Goal: Information Seeking & Learning: Learn about a topic

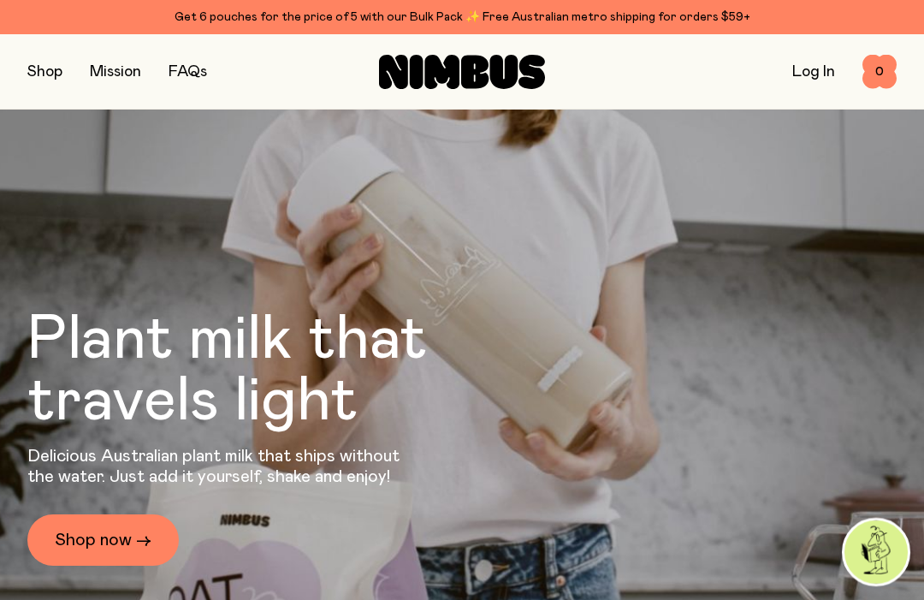
scroll to position [1313, 0]
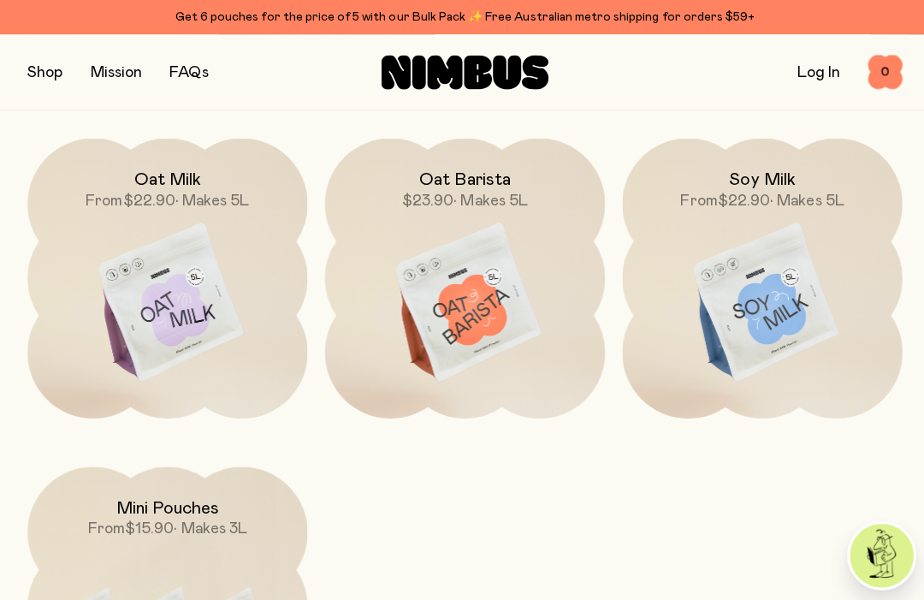
click at [489, 189] on h2 "Oat Barista" at bounding box center [462, 179] width 91 height 21
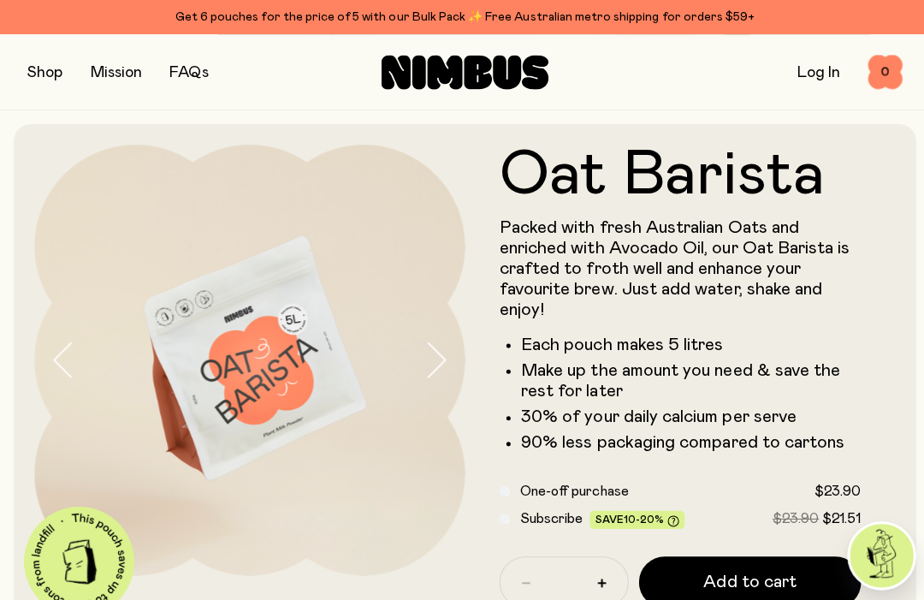
click at [41, 71] on button "button" at bounding box center [44, 72] width 35 height 24
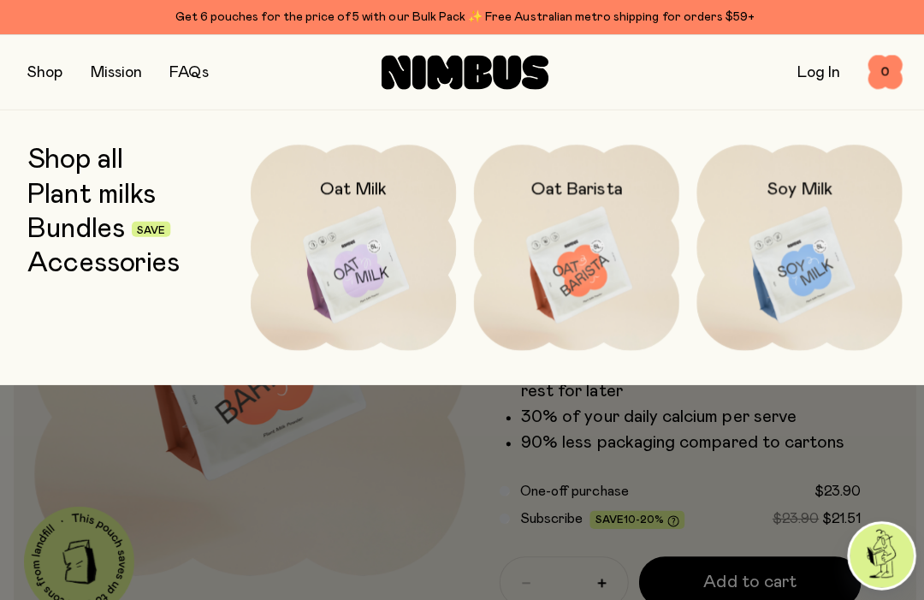
click at [569, 263] on img at bounding box center [573, 264] width 204 height 240
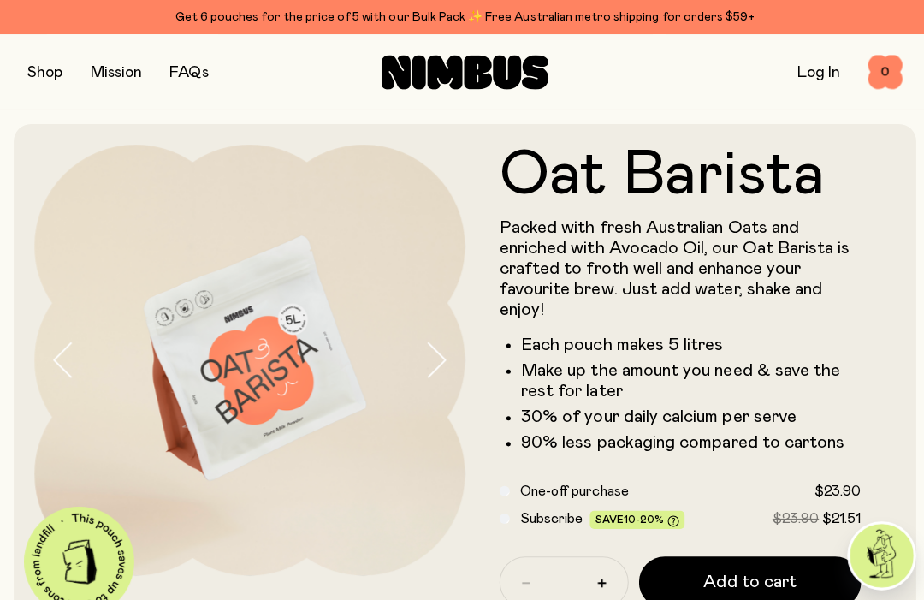
click at [52, 72] on button "button" at bounding box center [44, 72] width 35 height 24
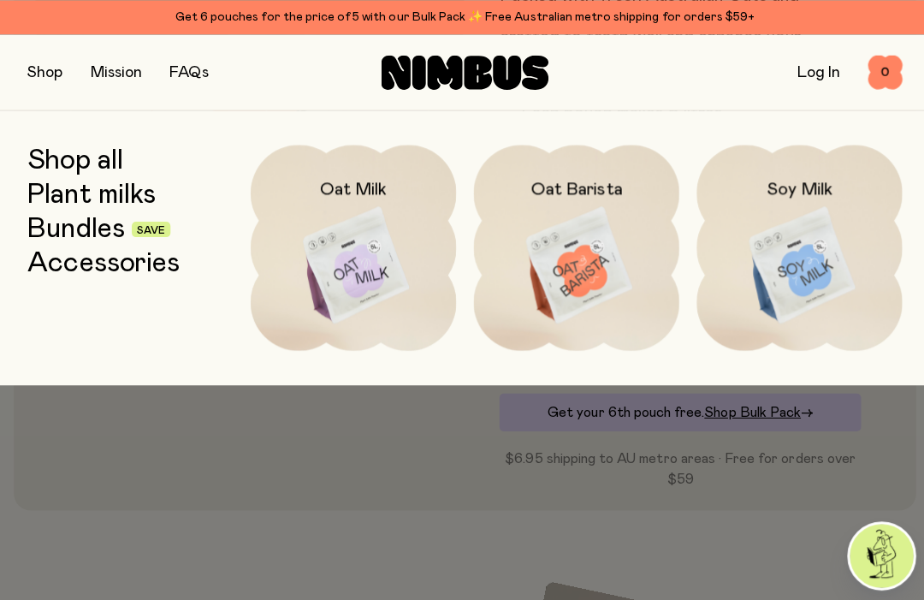
scroll to position [229, 0]
click at [584, 276] on img at bounding box center [573, 264] width 204 height 240
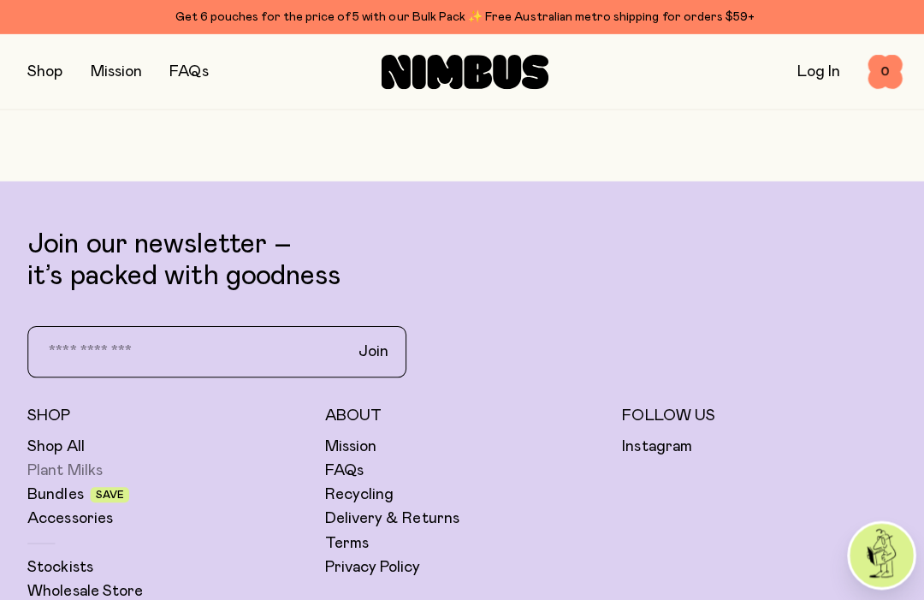
scroll to position [3998, 0]
click at [64, 477] on link "Plant Milks" at bounding box center [64, 467] width 74 height 21
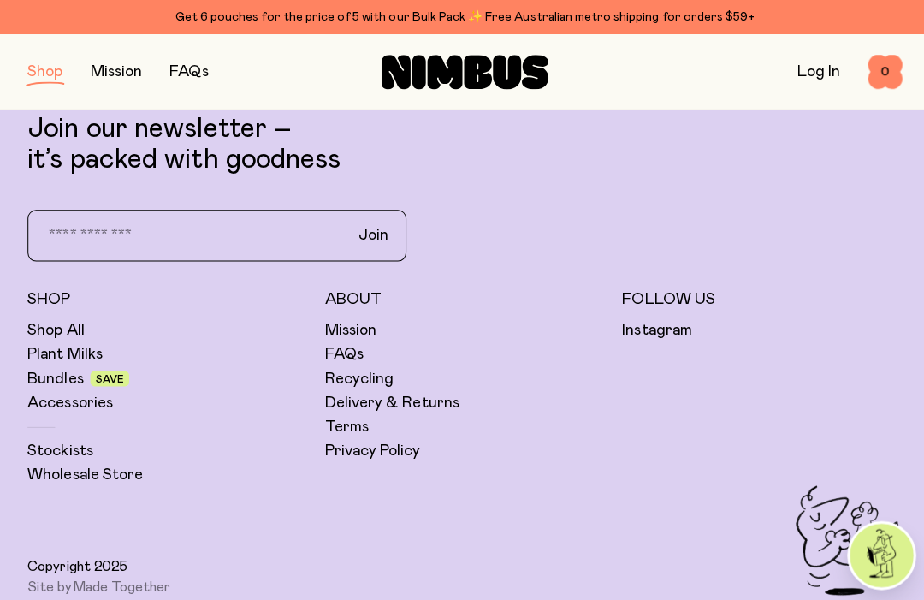
scroll to position [1000, 0]
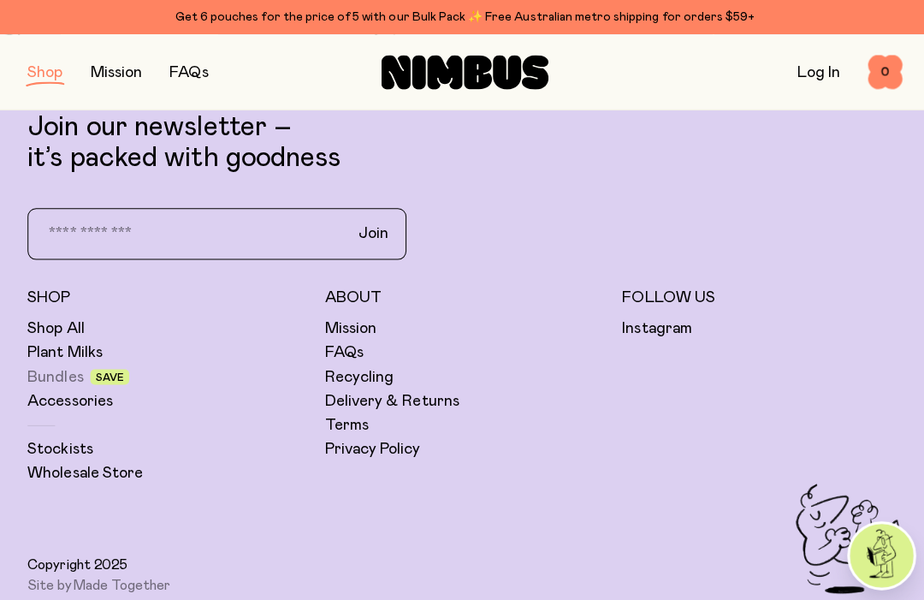
click at [59, 383] on link "Bundles" at bounding box center [55, 374] width 56 height 21
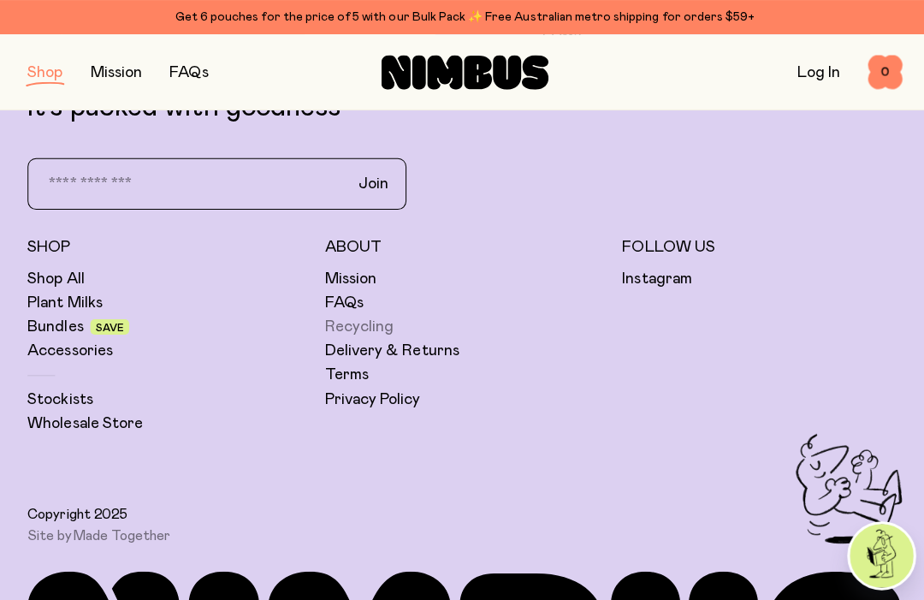
scroll to position [1377, 0]
click at [341, 314] on link "Recycling" at bounding box center [357, 324] width 68 height 21
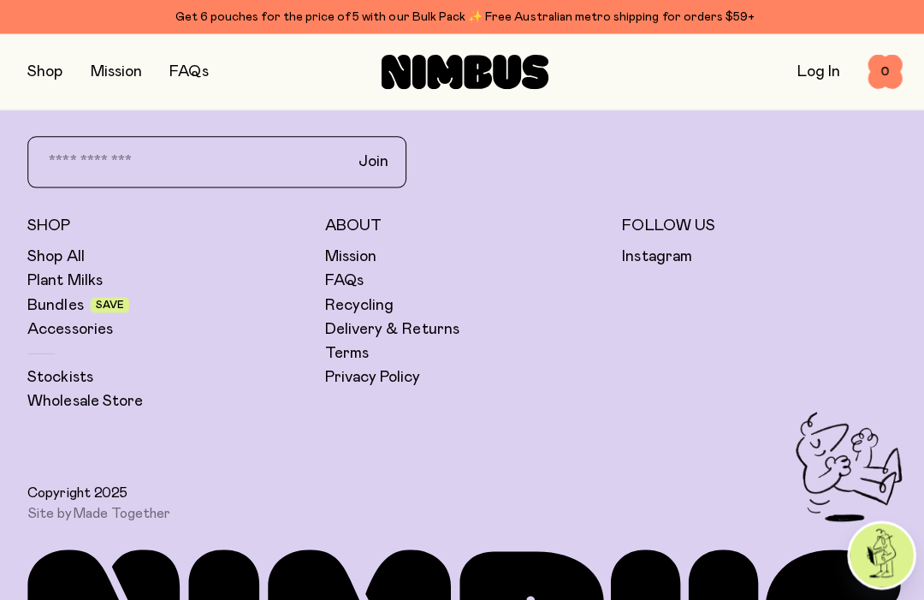
scroll to position [1858, 0]
click at [348, 269] on link "FAQs" at bounding box center [342, 279] width 39 height 21
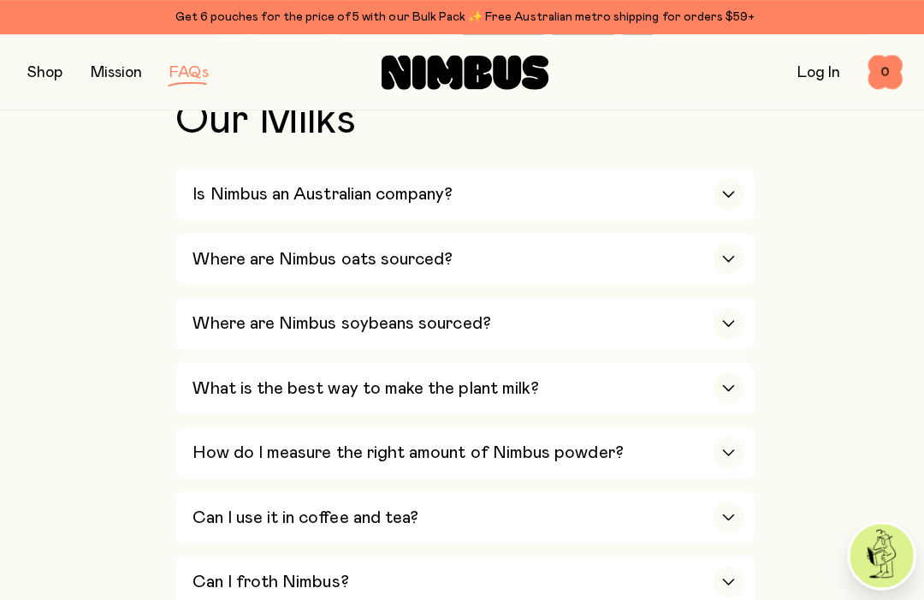
scroll to position [607, 0]
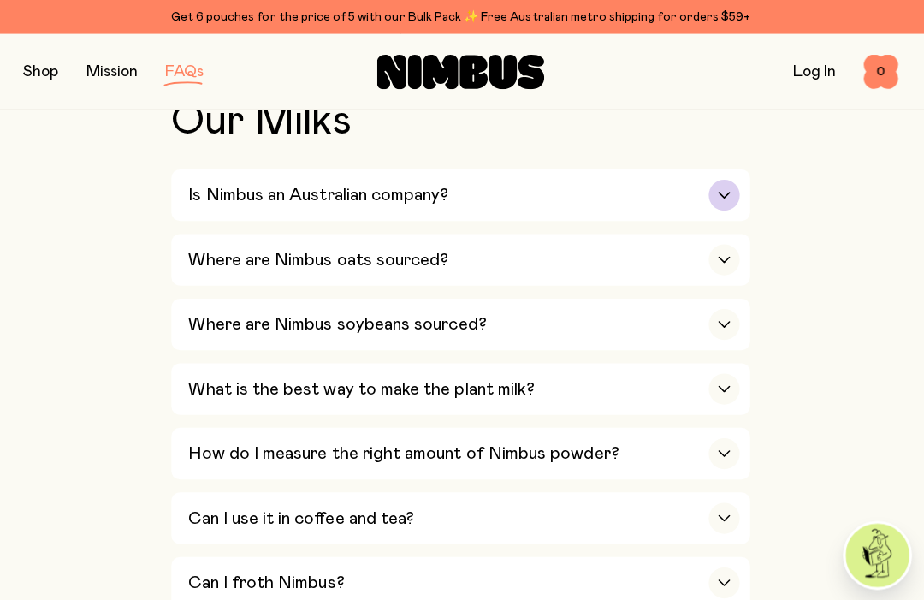
click at [710, 192] on div "button" at bounding box center [723, 194] width 31 height 31
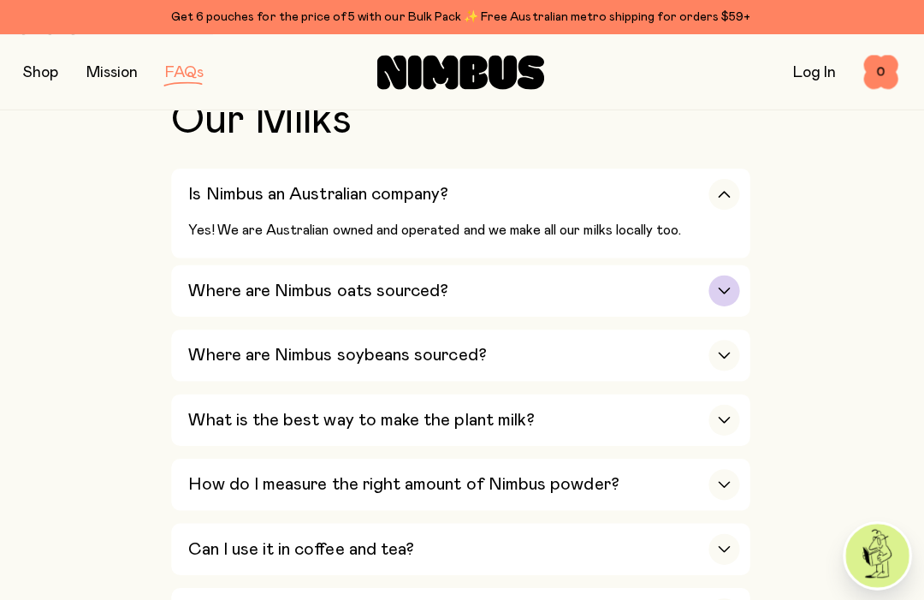
click at [722, 284] on div "button" at bounding box center [723, 289] width 31 height 31
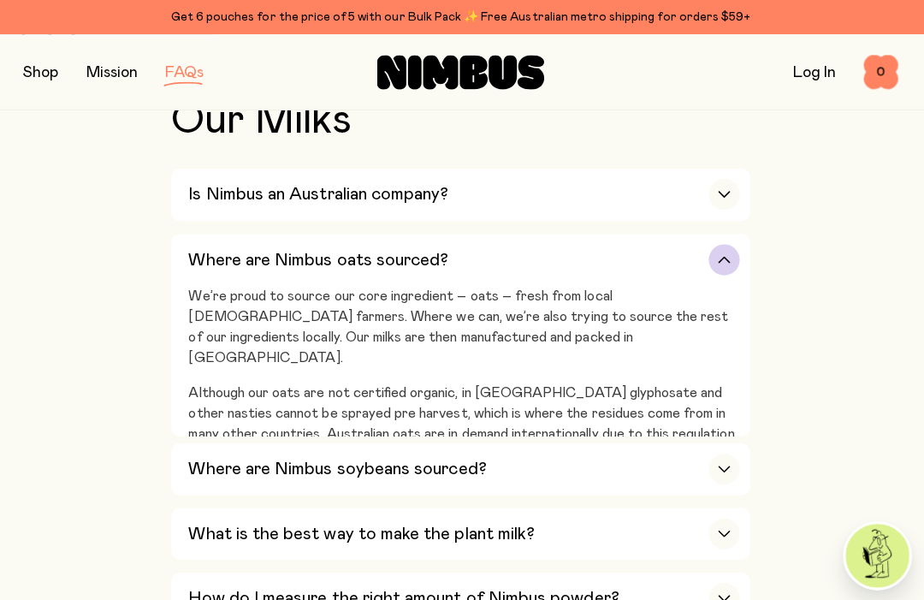
click at [721, 284] on p "We’re proud to source our core ingredient – oats – fresh from local [DEMOGRAPHI…" at bounding box center [466, 325] width 548 height 82
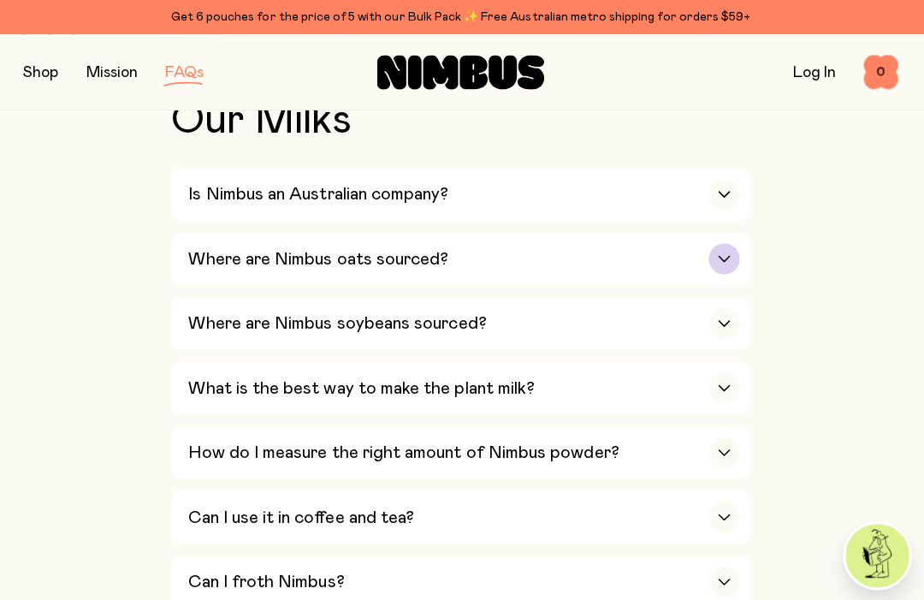
click at [732, 246] on div "button" at bounding box center [723, 257] width 31 height 31
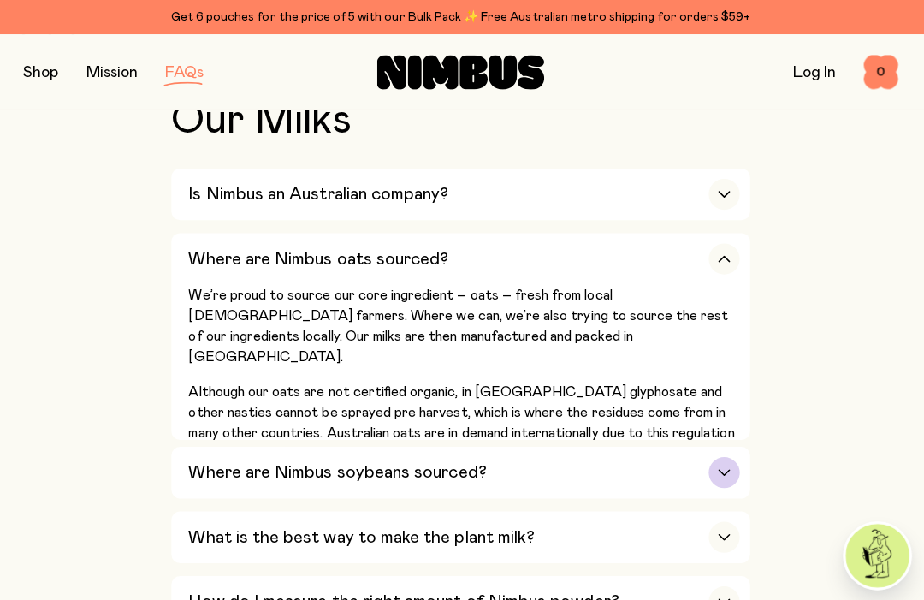
click at [711, 455] on div "button" at bounding box center [723, 469] width 31 height 31
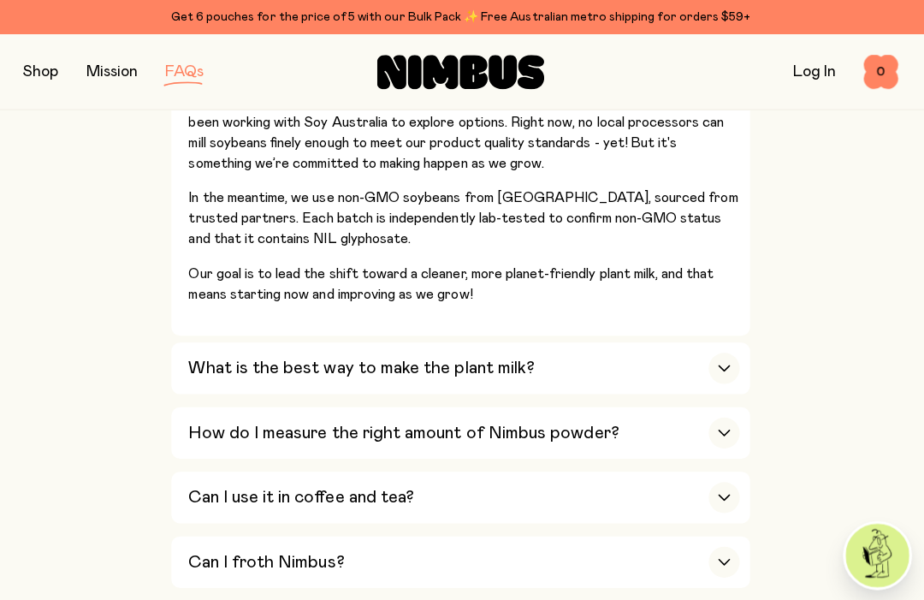
scroll to position [886, 0]
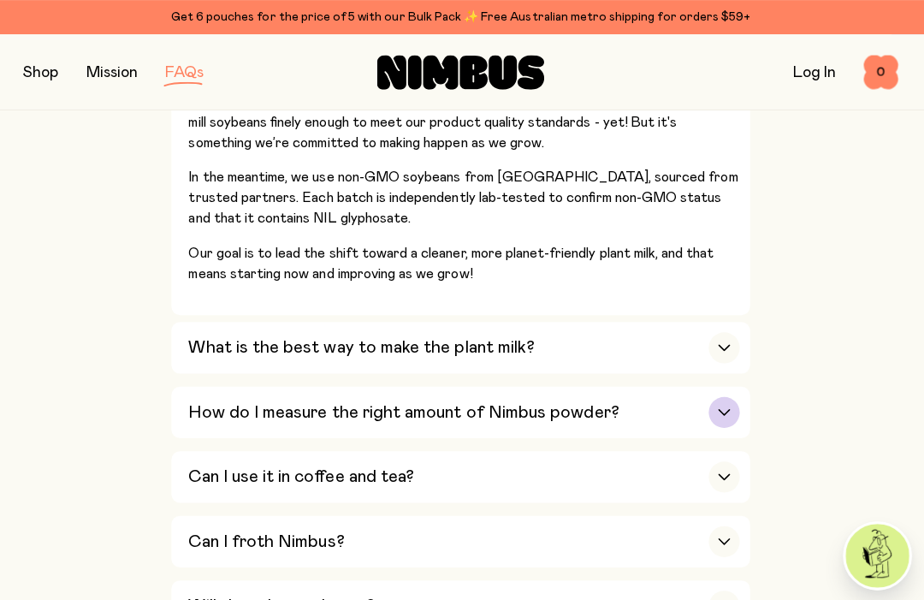
click at [708, 394] on div "button" at bounding box center [723, 409] width 31 height 31
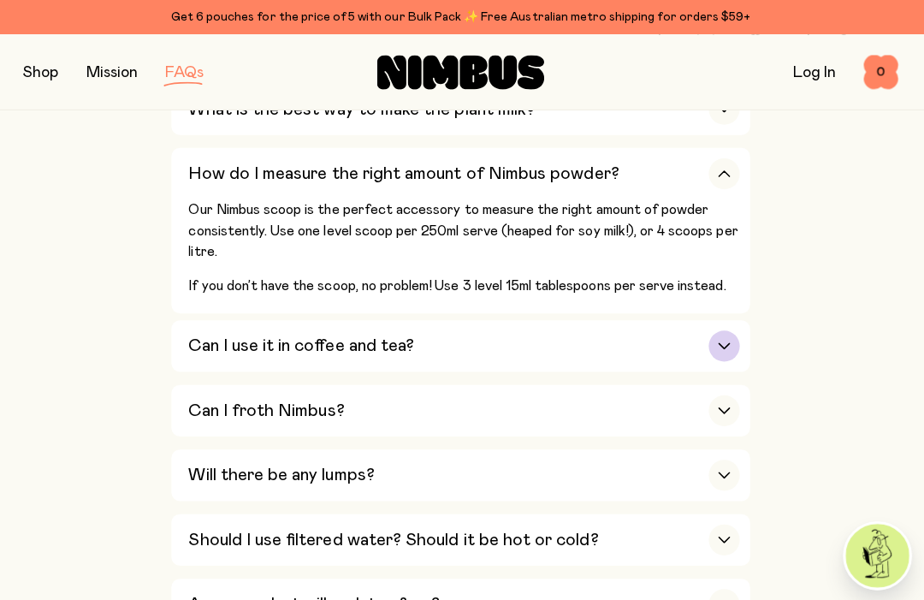
click at [713, 329] on div "button" at bounding box center [723, 344] width 31 height 31
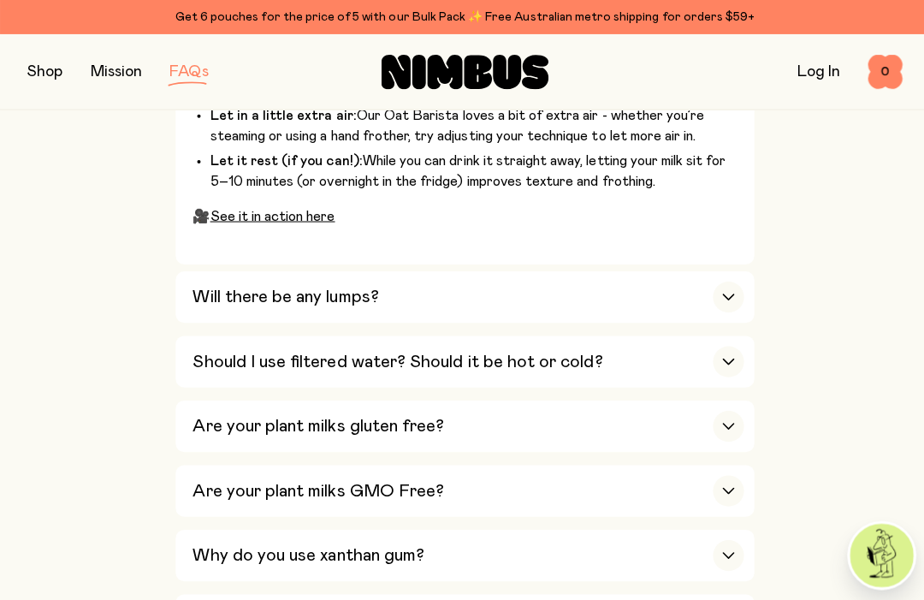
scroll to position [1427, 0]
click at [715, 471] on div "button" at bounding box center [723, 486] width 31 height 31
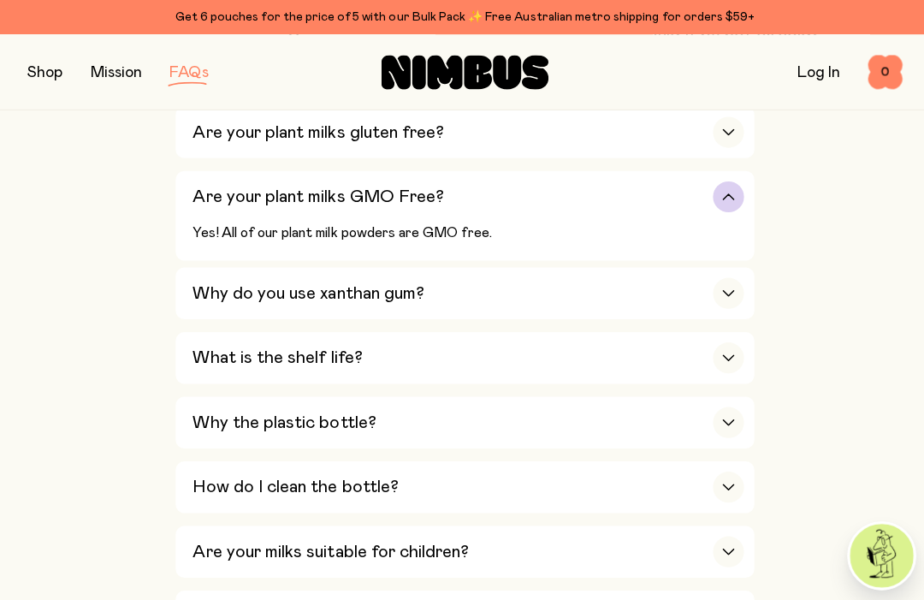
scroll to position [1244, 0]
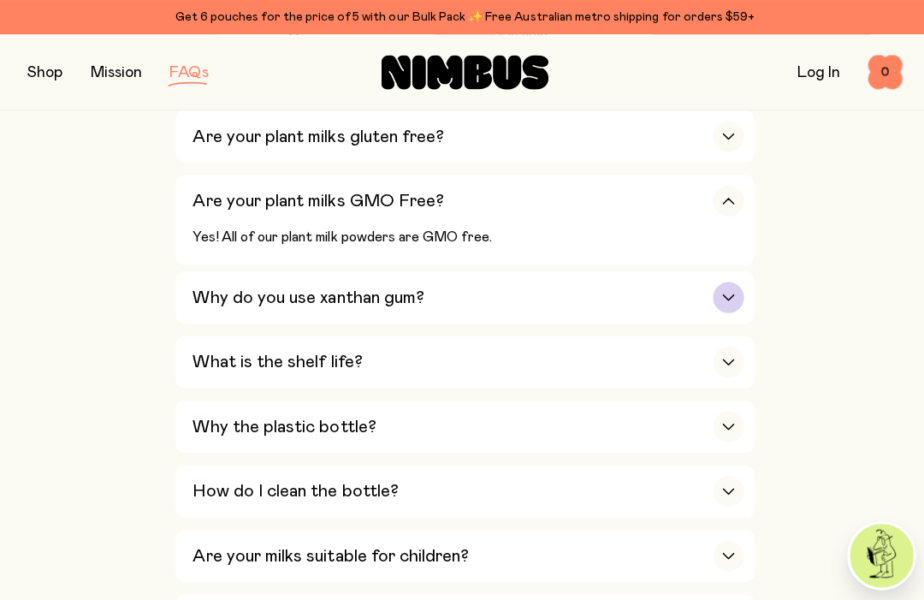
click at [726, 280] on div "button" at bounding box center [723, 295] width 31 height 31
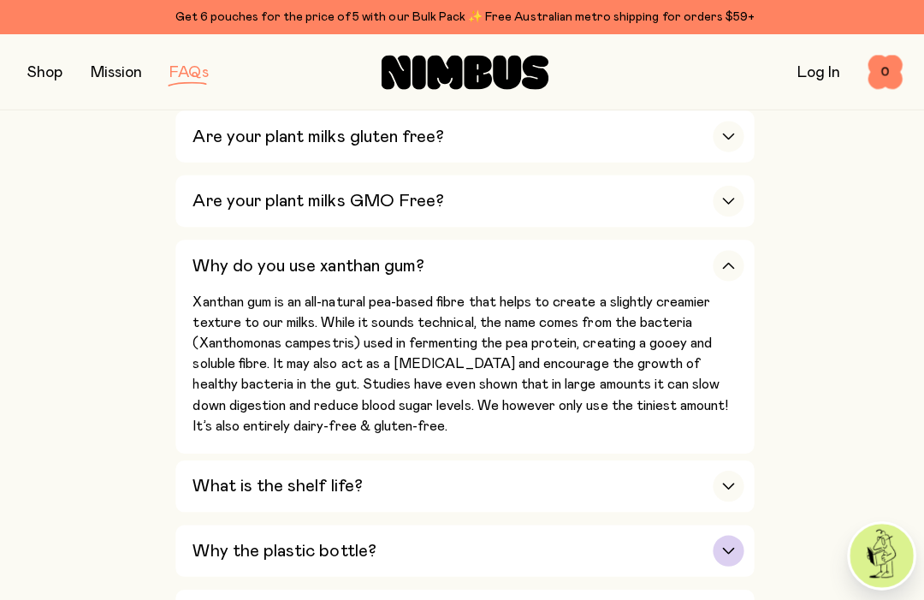
click at [720, 531] on div "button" at bounding box center [723, 546] width 31 height 31
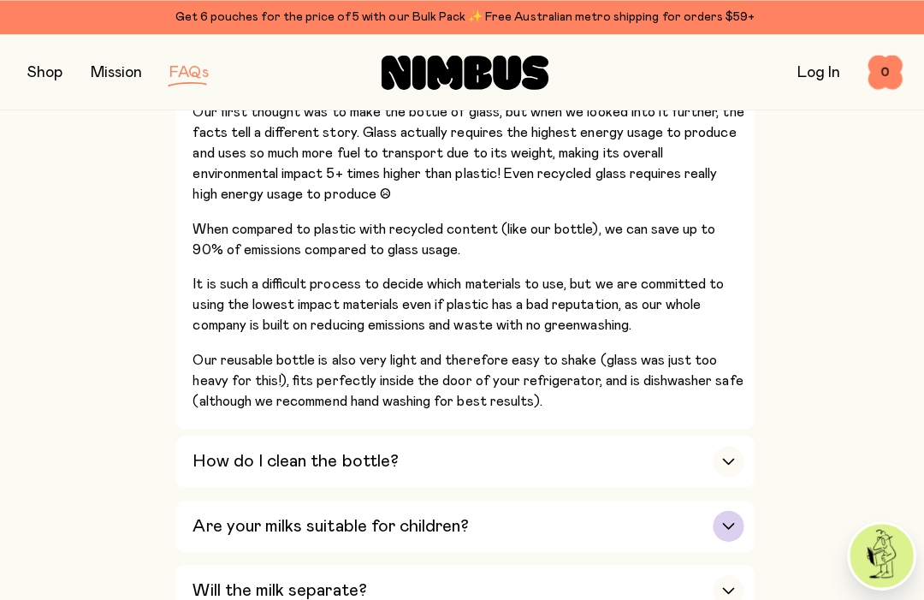
click at [719, 507] on div "button" at bounding box center [723, 522] width 31 height 31
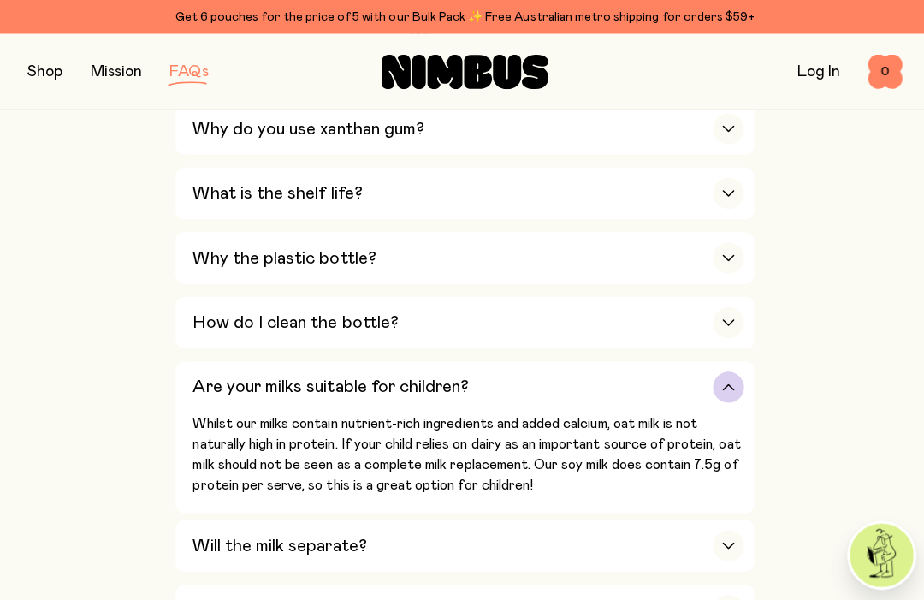
scroll to position [1358, 0]
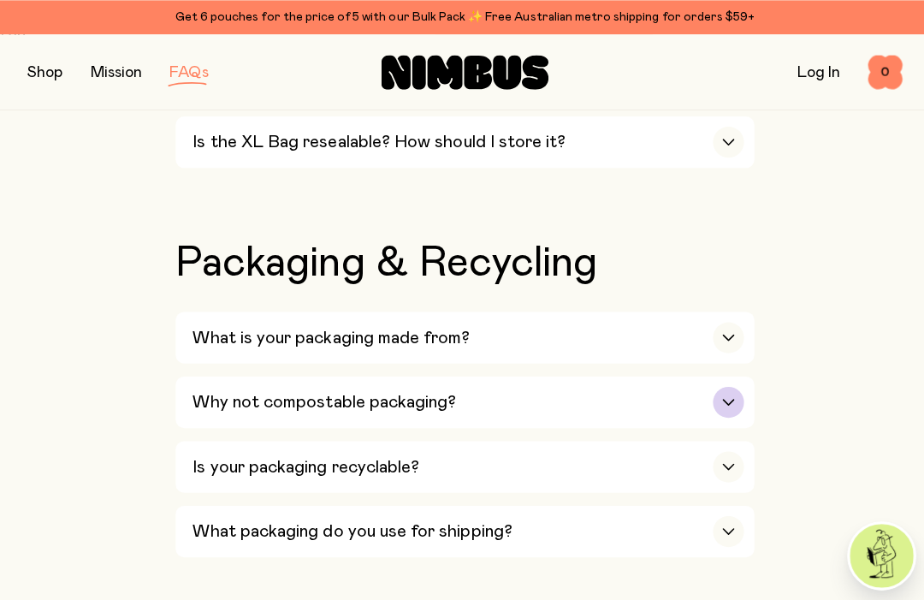
click at [720, 384] on div "button" at bounding box center [723, 399] width 31 height 31
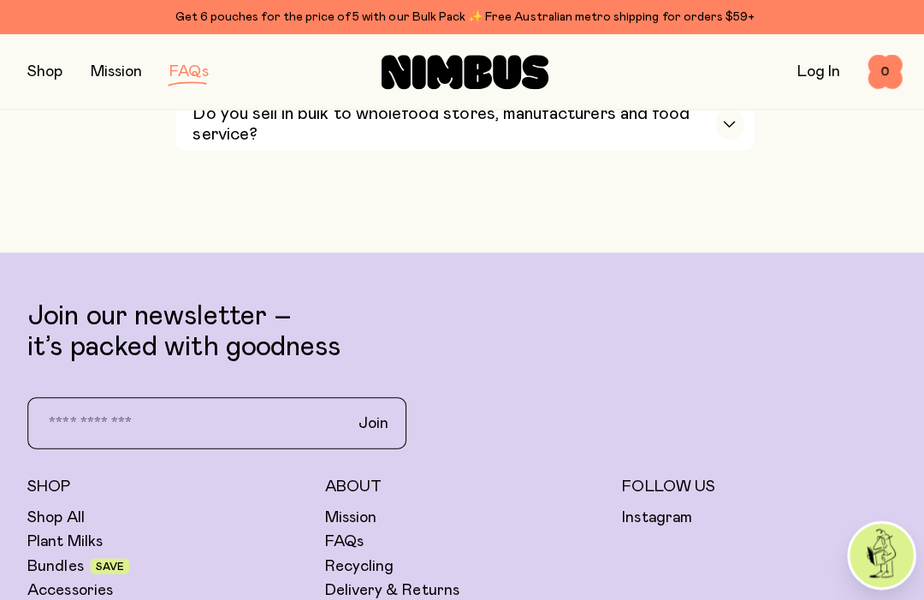
scroll to position [3713, 0]
click at [108, 576] on link "Accessories" at bounding box center [69, 586] width 85 height 21
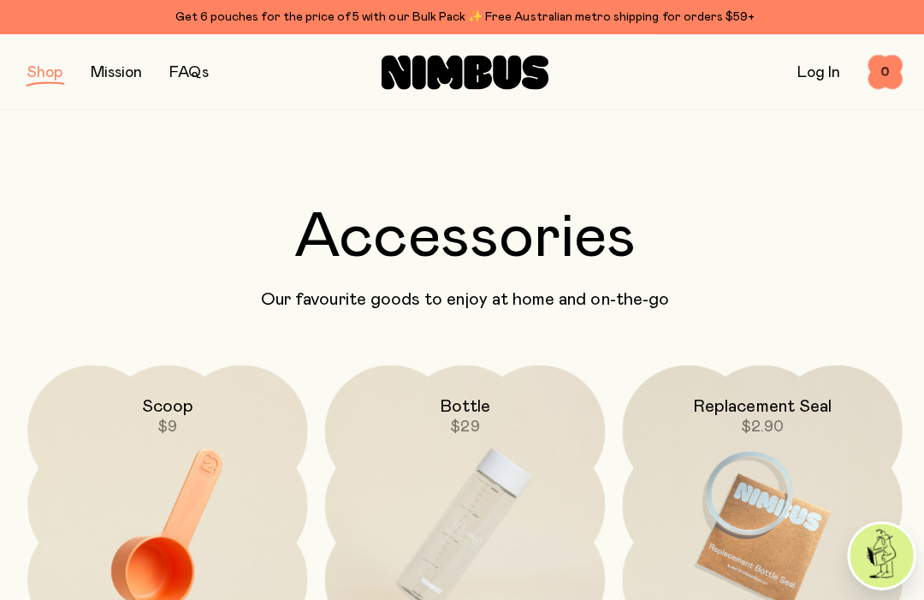
click at [162, 74] on div "Shop Mission FAQs" at bounding box center [172, 72] width 290 height 24
click at [72, 65] on div "Shop Mission FAQs" at bounding box center [172, 72] width 290 height 24
click at [44, 82] on button "button" at bounding box center [44, 72] width 35 height 24
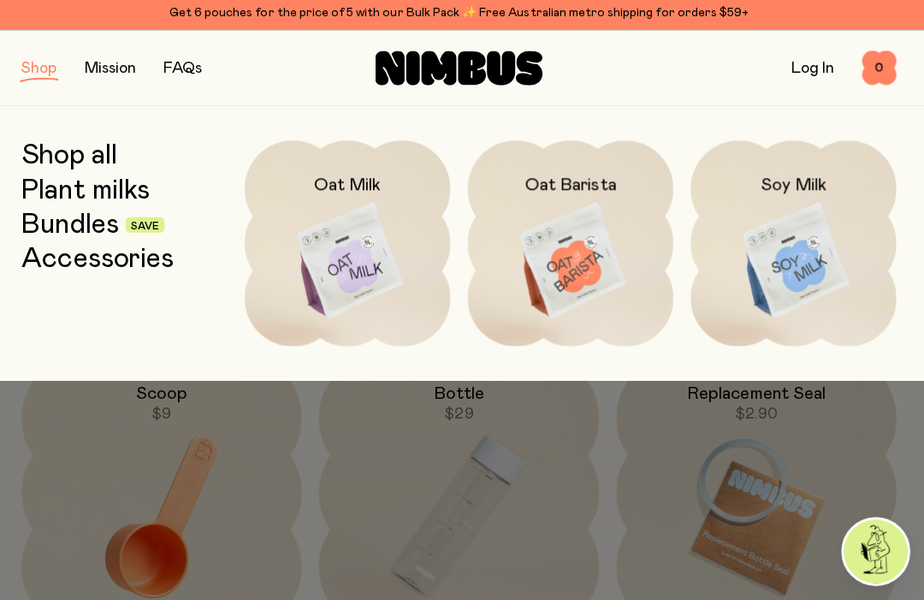
scroll to position [9, 0]
click at [573, 266] on img at bounding box center [573, 264] width 204 height 240
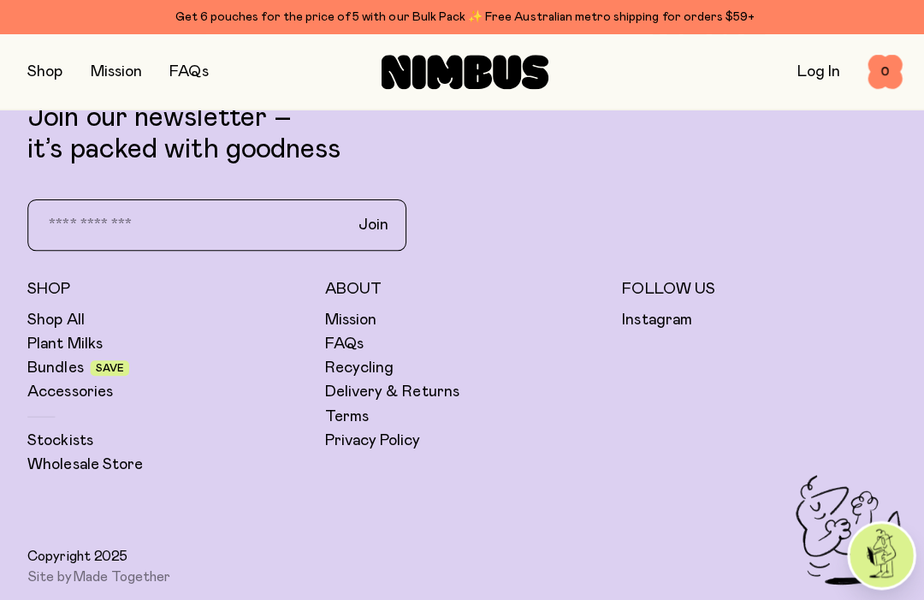
scroll to position [4124, 0]
click at [70, 322] on link "Shop All" at bounding box center [55, 317] width 56 height 21
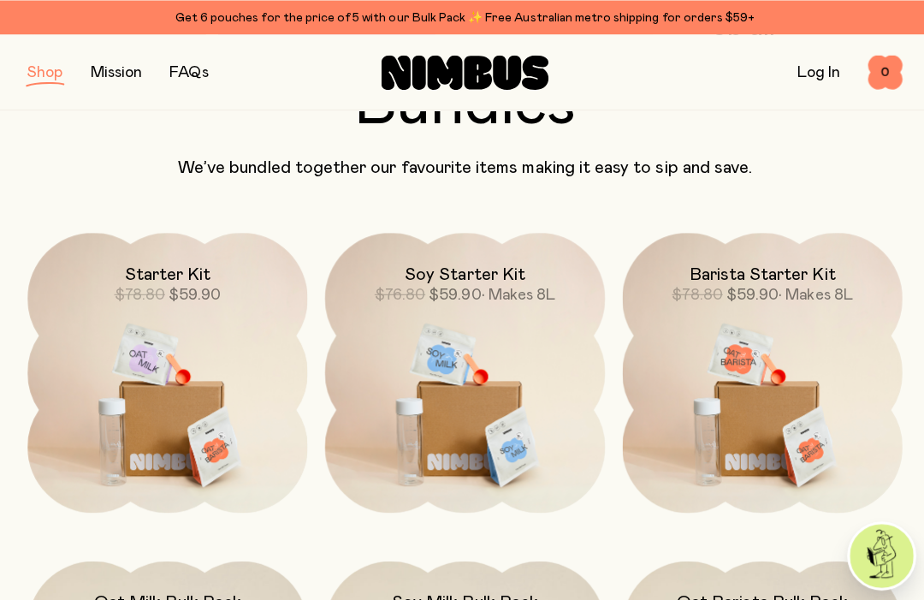
scroll to position [1058, 0]
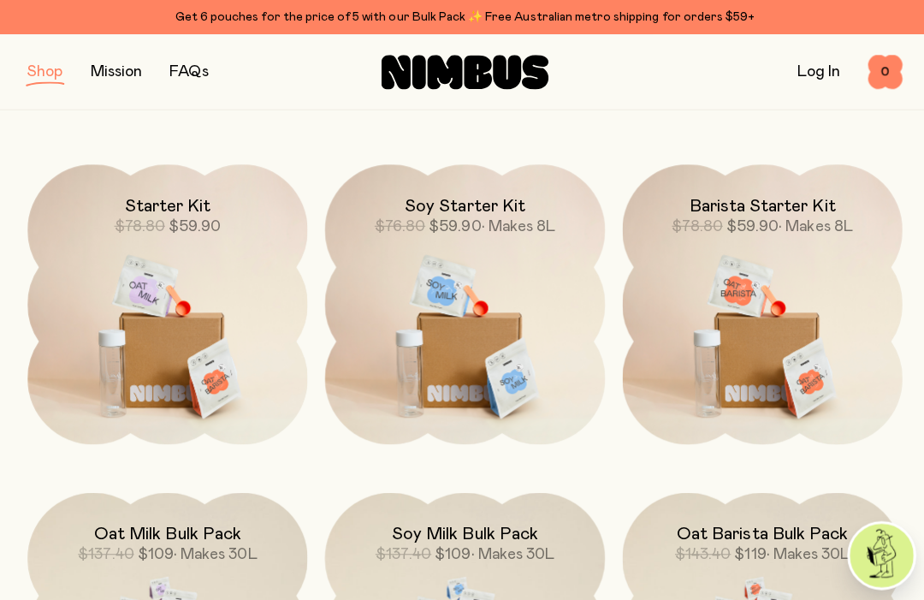
click at [776, 348] on img at bounding box center [758, 326] width 278 height 327
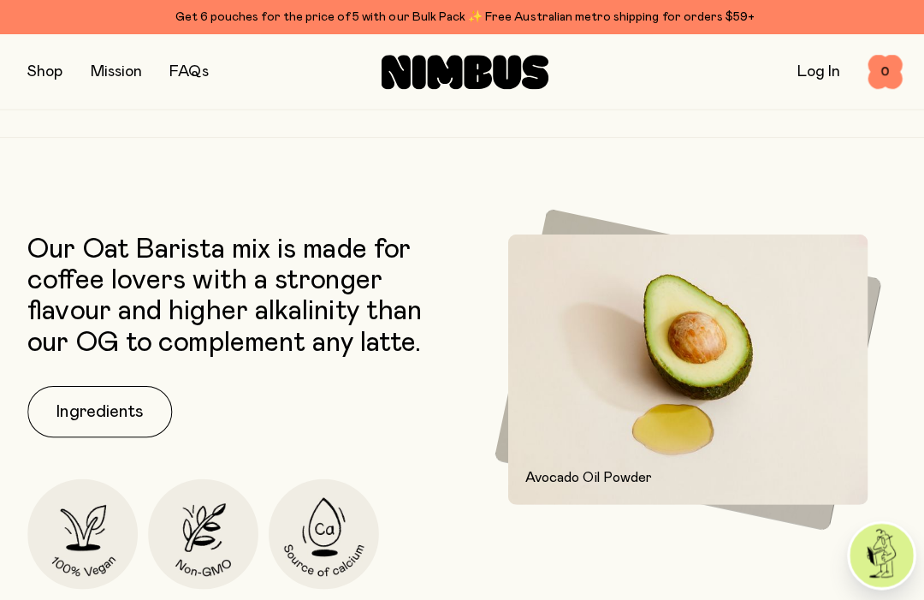
scroll to position [1974, 0]
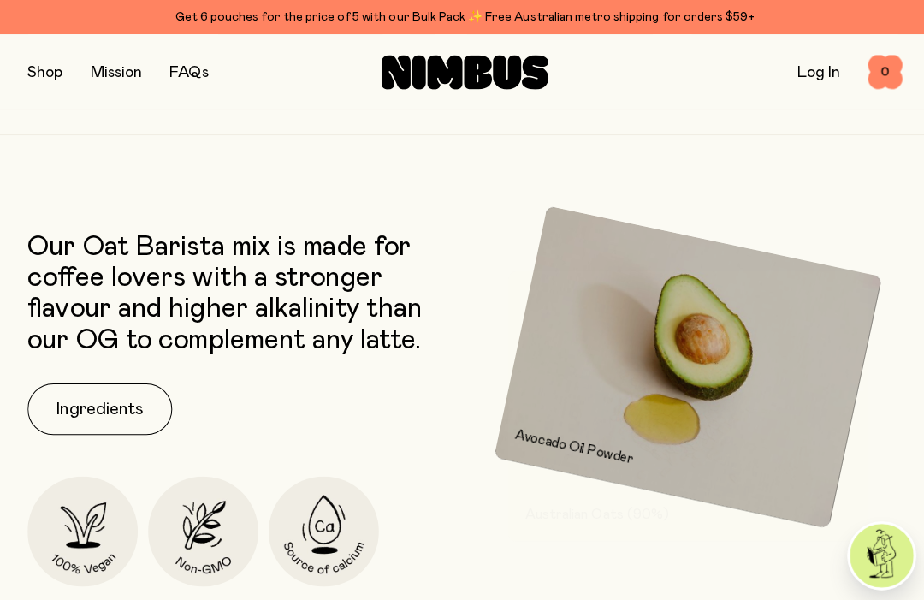
click at [123, 403] on button "Ingredients" at bounding box center [99, 406] width 144 height 51
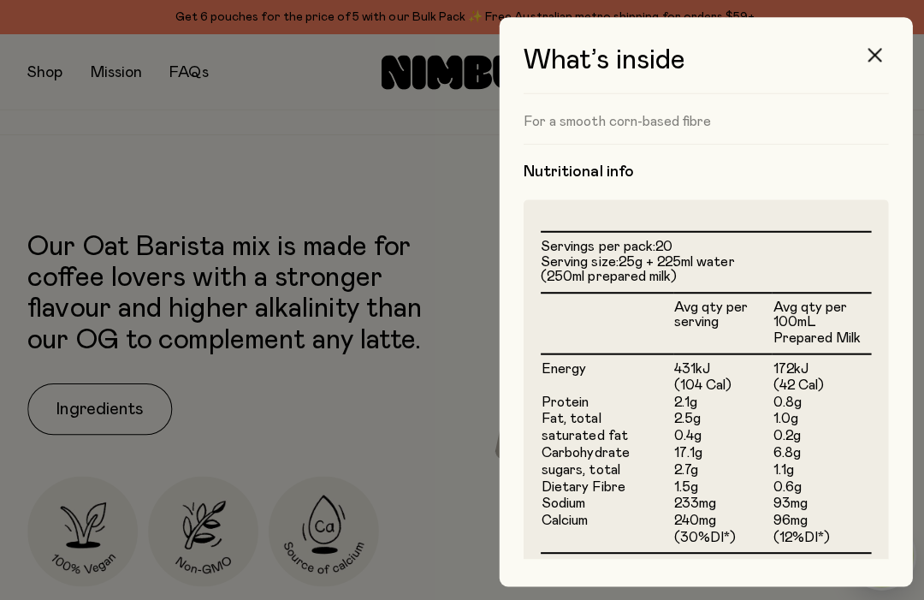
scroll to position [403, 0]
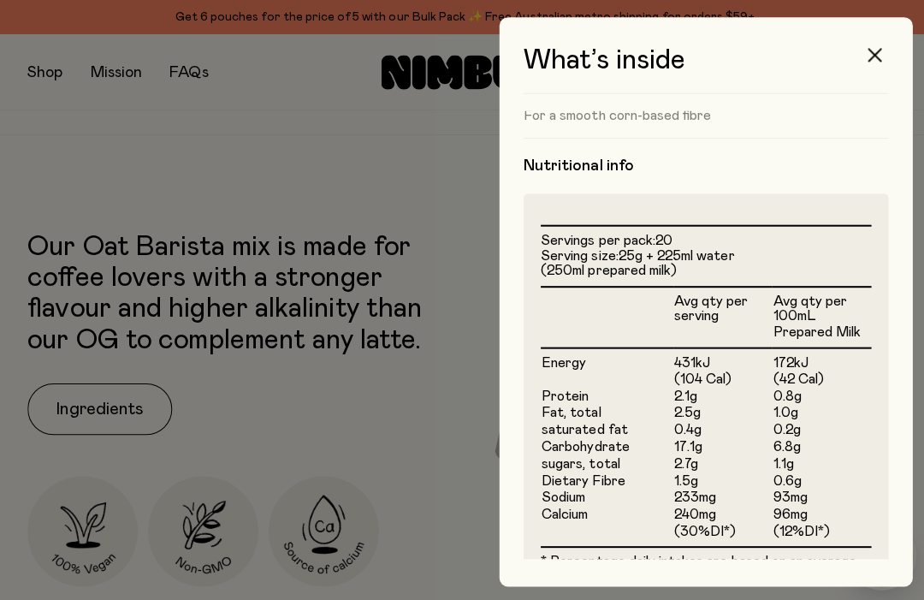
click at [780, 456] on td "1.1g" at bounding box center [816, 461] width 98 height 17
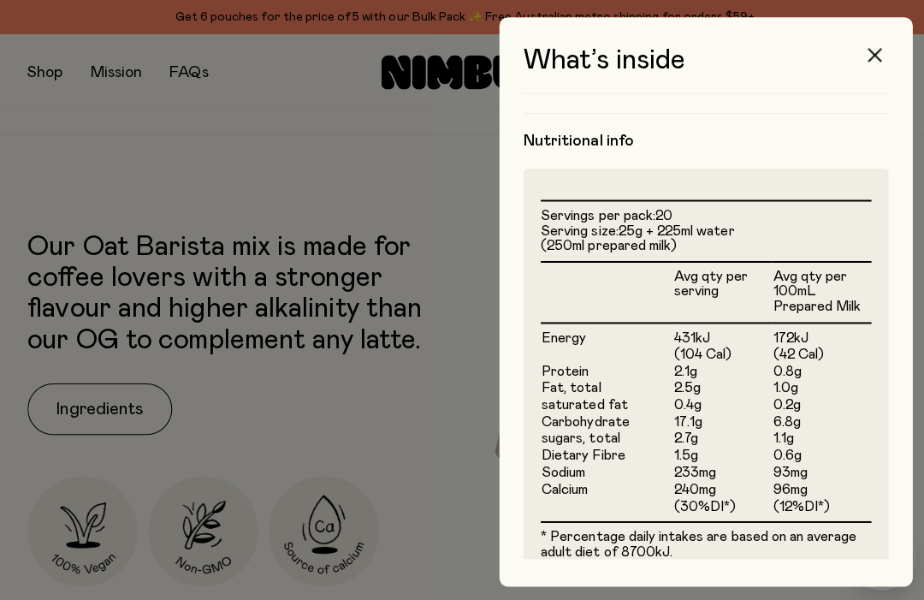
scroll to position [0, 0]
click at [868, 47] on button "button" at bounding box center [869, 54] width 41 height 41
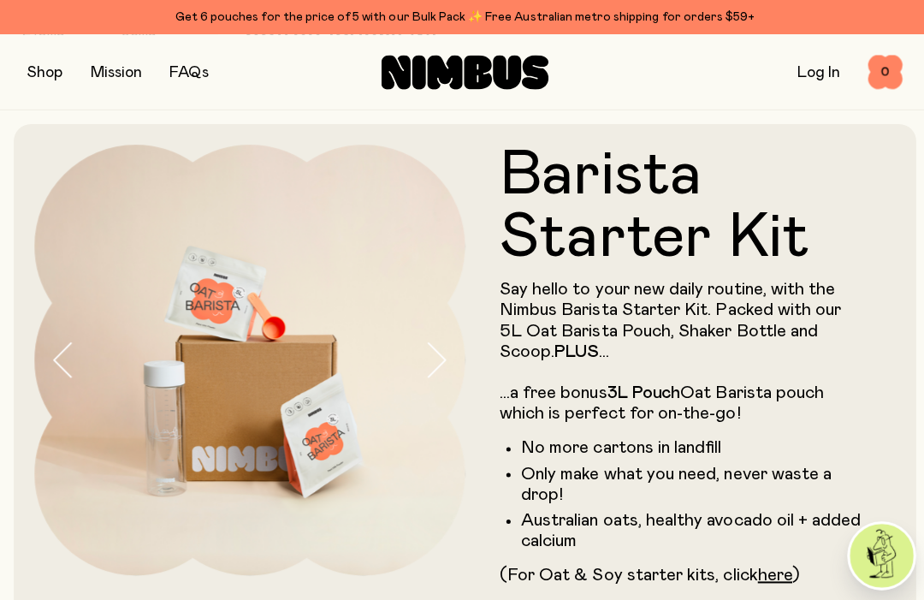
click at [62, 67] on button "button" at bounding box center [44, 72] width 35 height 24
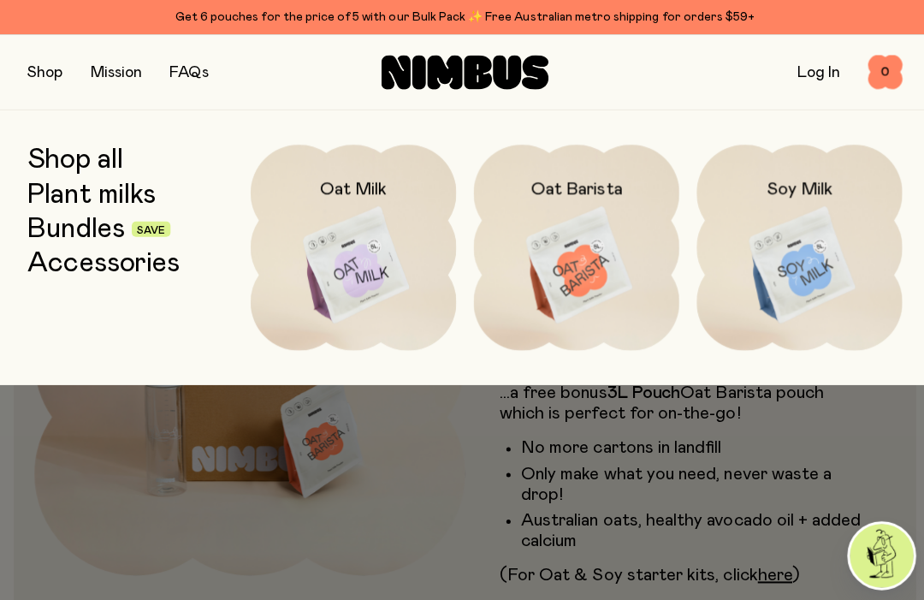
click at [370, 252] on img at bounding box center [351, 264] width 204 height 240
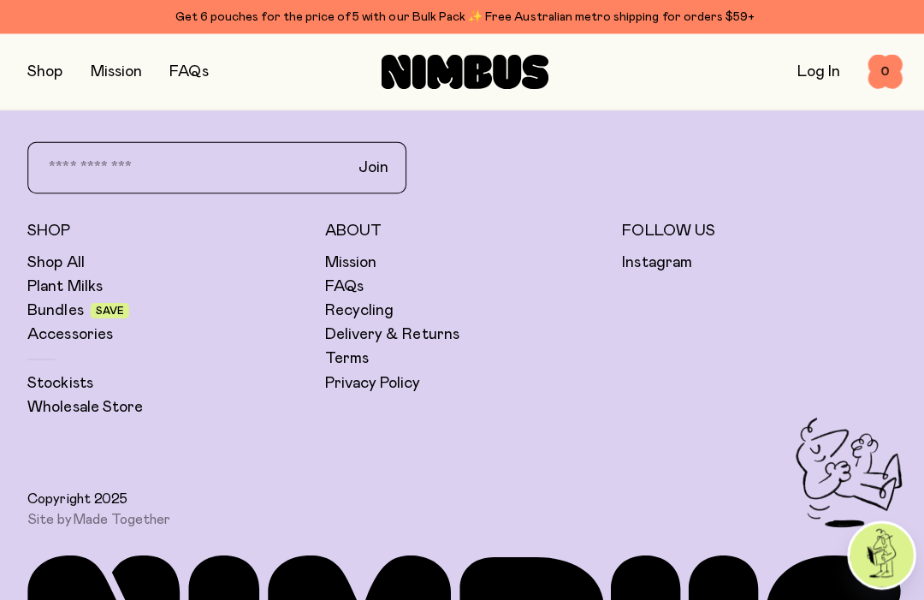
scroll to position [4159, 0]
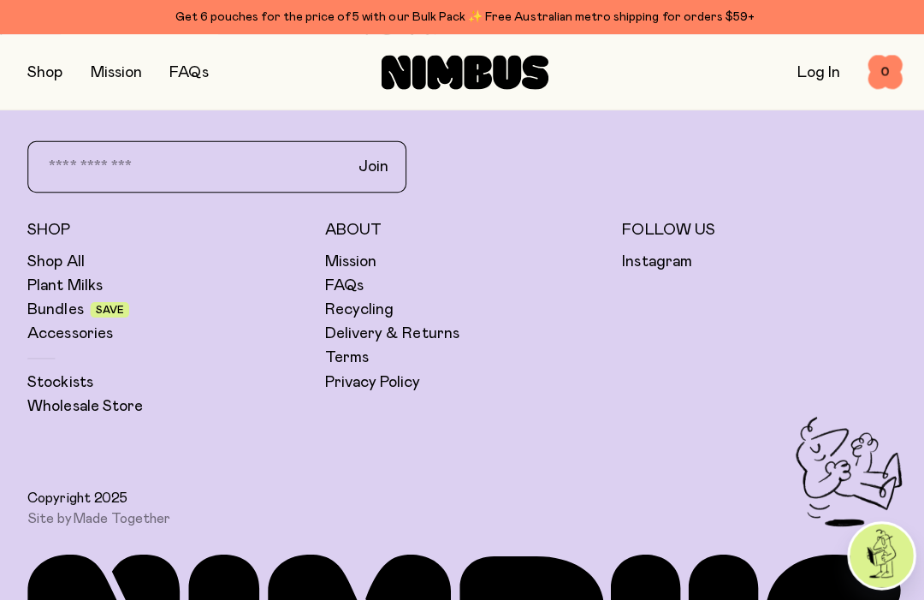
click at [80, 309] on link "Bundles" at bounding box center [55, 308] width 56 height 21
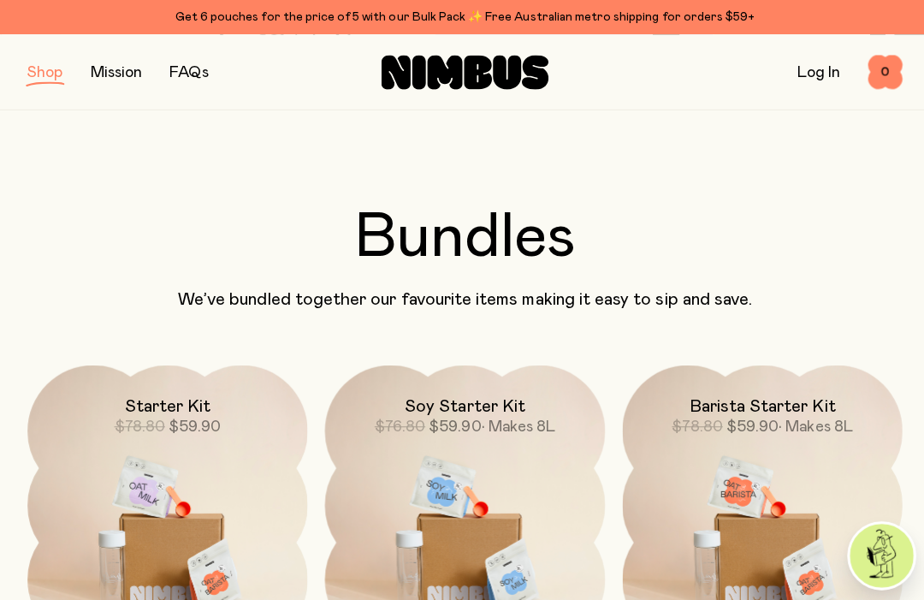
click at [182, 514] on img at bounding box center [166, 526] width 278 height 327
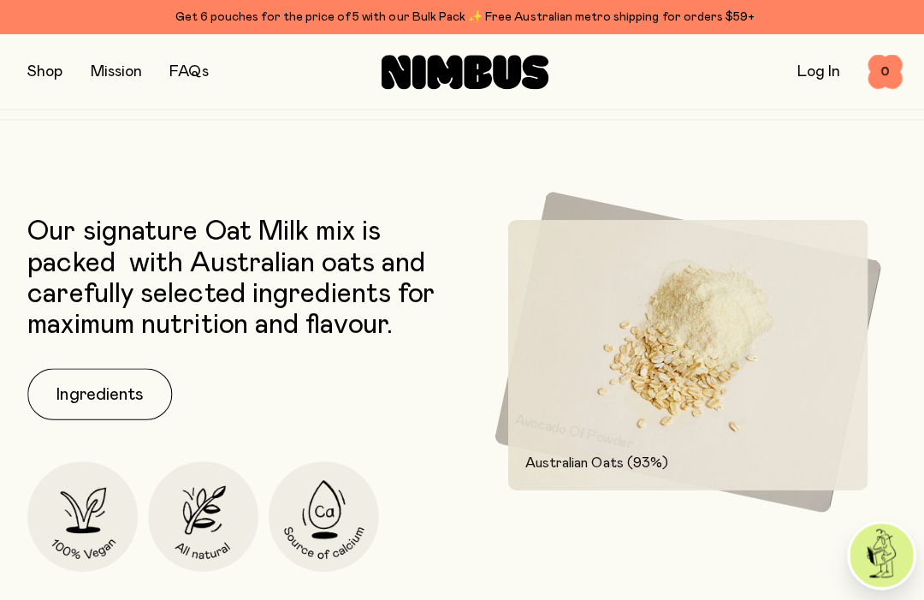
scroll to position [2208, 0]
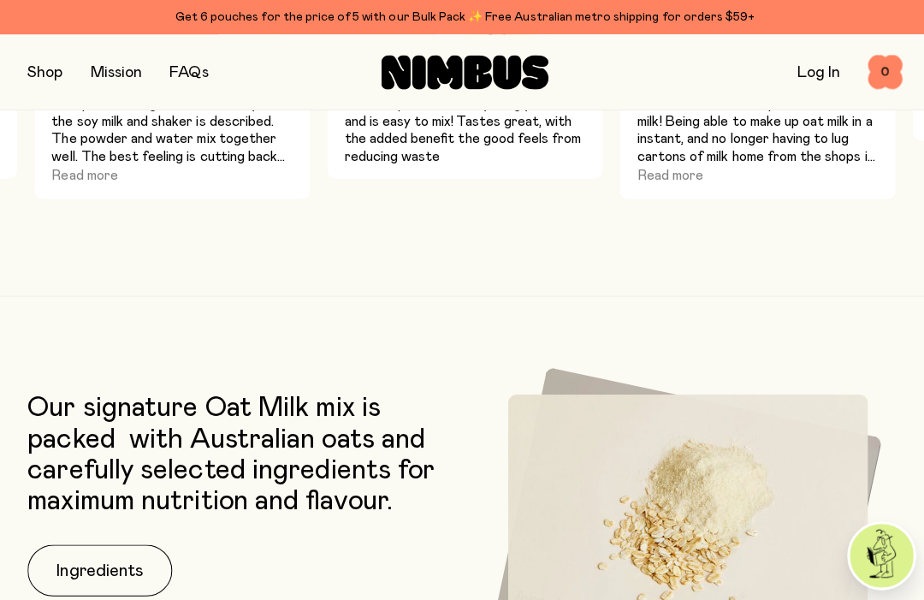
click at [142, 562] on button "Ingredients" at bounding box center [99, 566] width 144 height 51
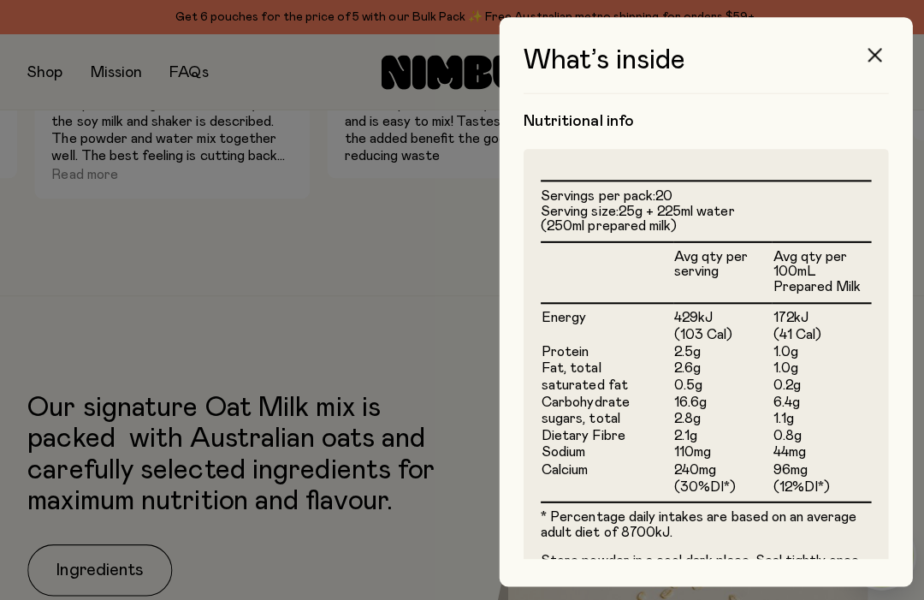
scroll to position [386, 0]
click at [868, 61] on icon "button" at bounding box center [869, 55] width 14 height 14
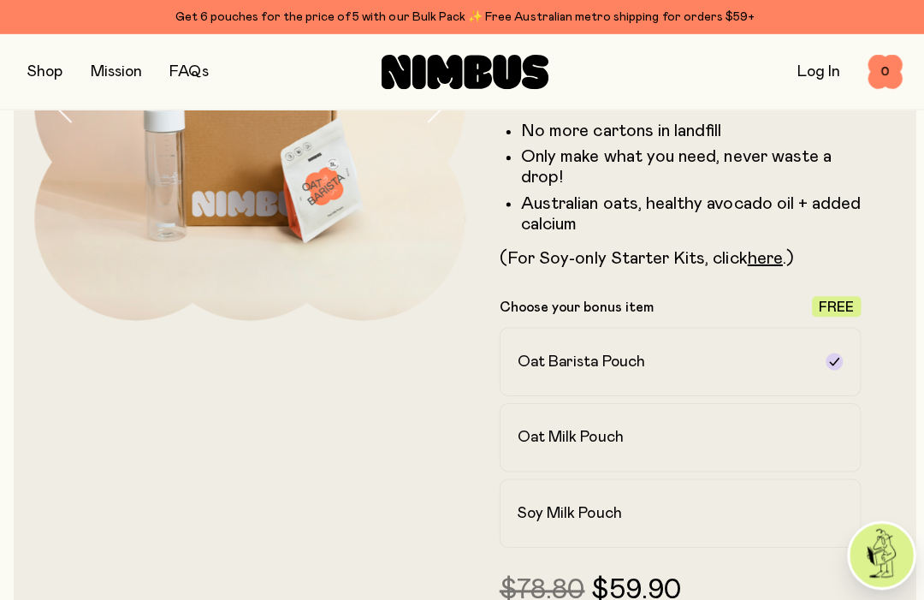
scroll to position [0, 0]
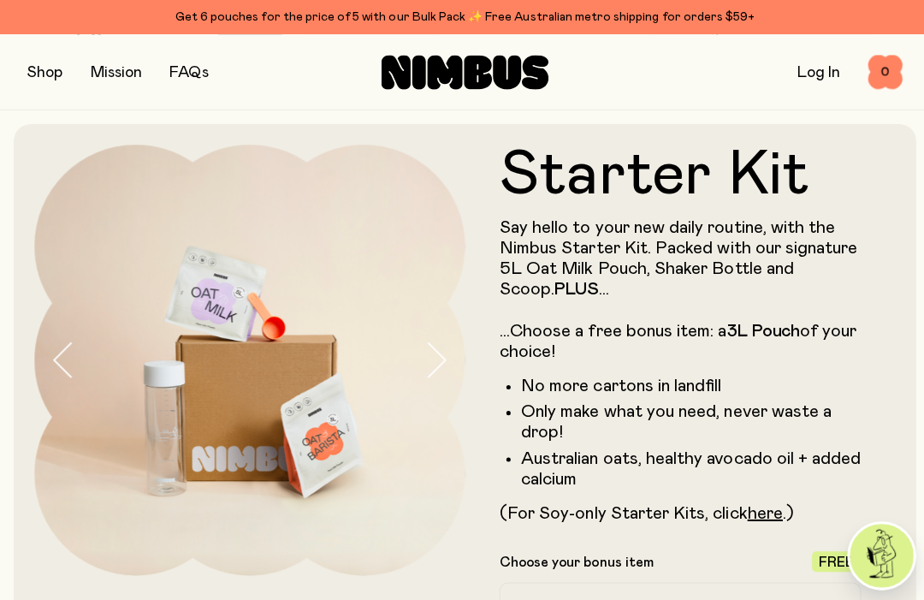
click at [812, 72] on link "Log In" at bounding box center [813, 71] width 43 height 15
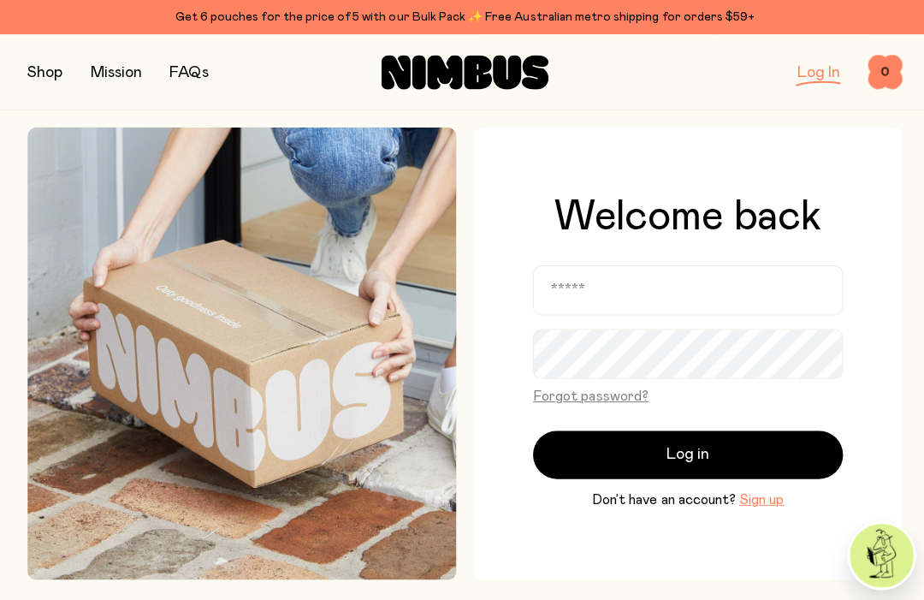
click at [767, 507] on button "Sign up" at bounding box center [757, 496] width 44 height 21
